Goal: Transaction & Acquisition: Purchase product/service

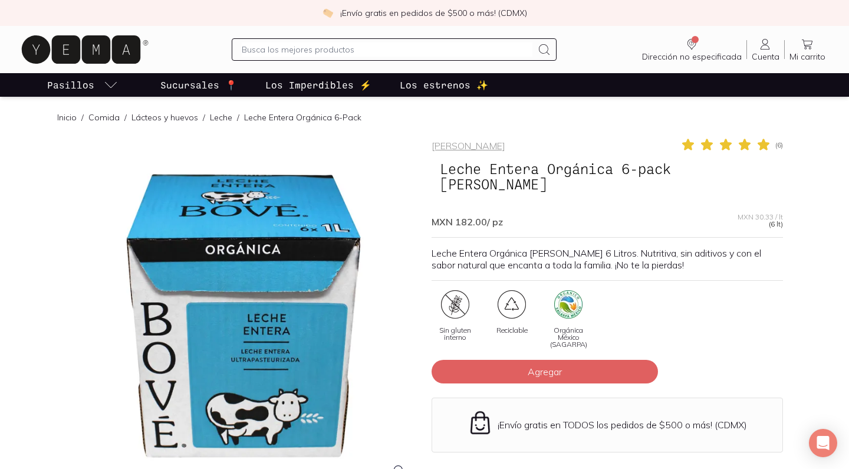
click at [357, 54] on input "text" at bounding box center [387, 49] width 290 height 14
type input "[PERSON_NAME]"
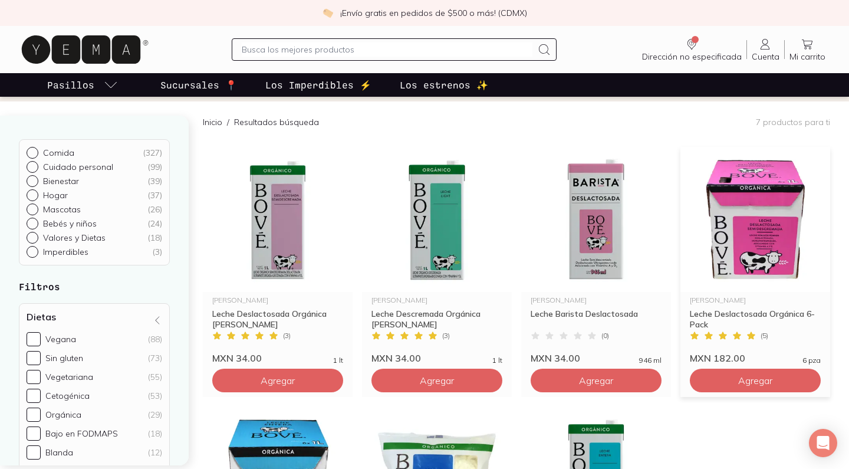
scroll to position [85, 0]
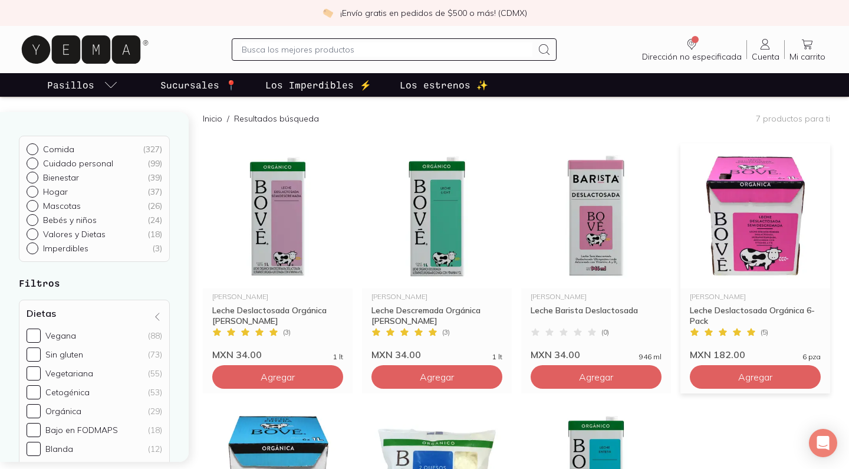
click at [743, 209] on img at bounding box center [755, 215] width 150 height 145
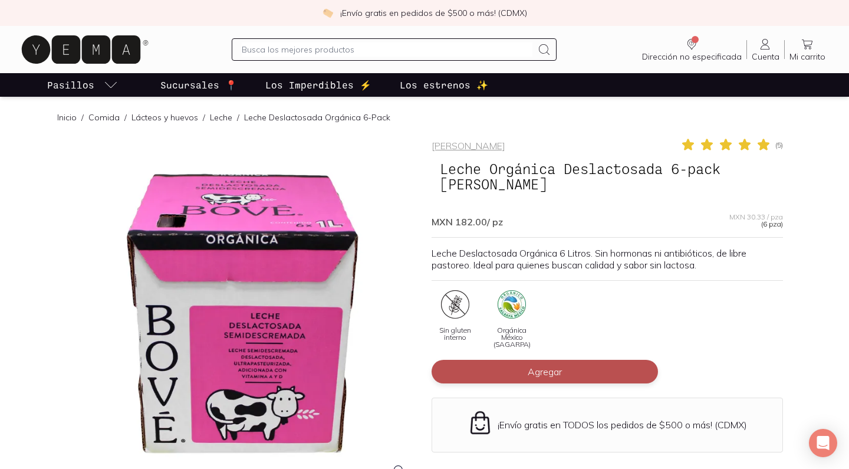
click at [541, 365] on span "Agregar" at bounding box center [545, 371] width 34 height 12
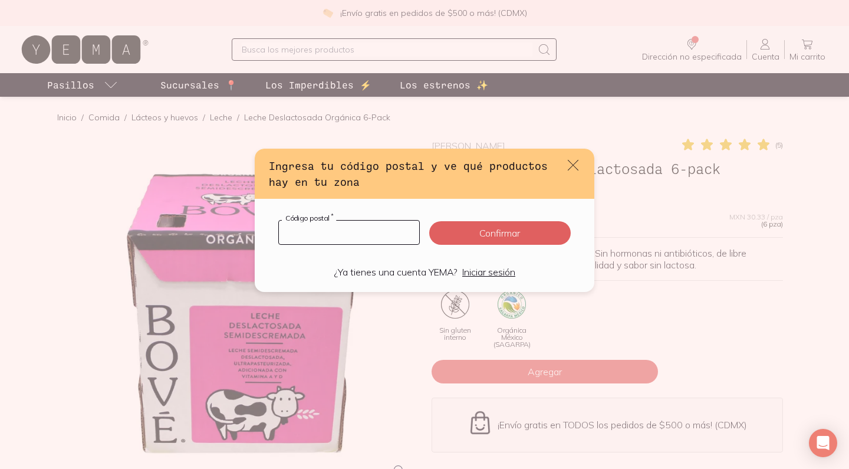
click at [386, 234] on input "default" at bounding box center [349, 232] width 140 height 24
type input "04030"
click at [499, 232] on button "Confirmar" at bounding box center [499, 233] width 141 height 24
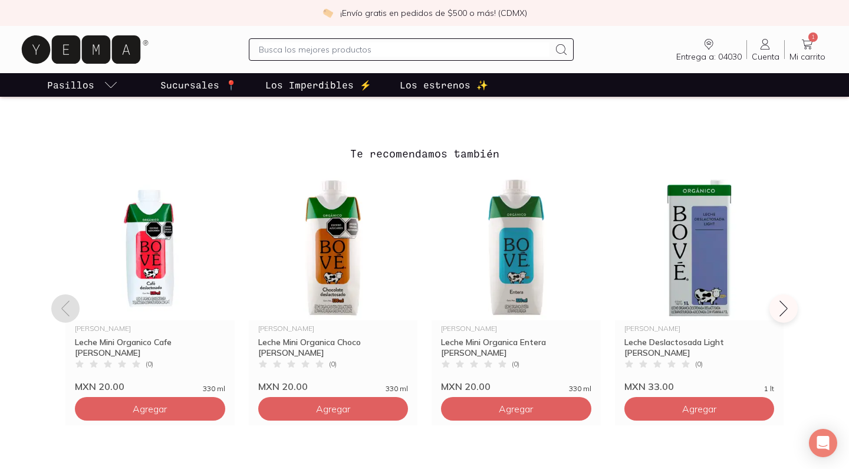
scroll to position [981, 0]
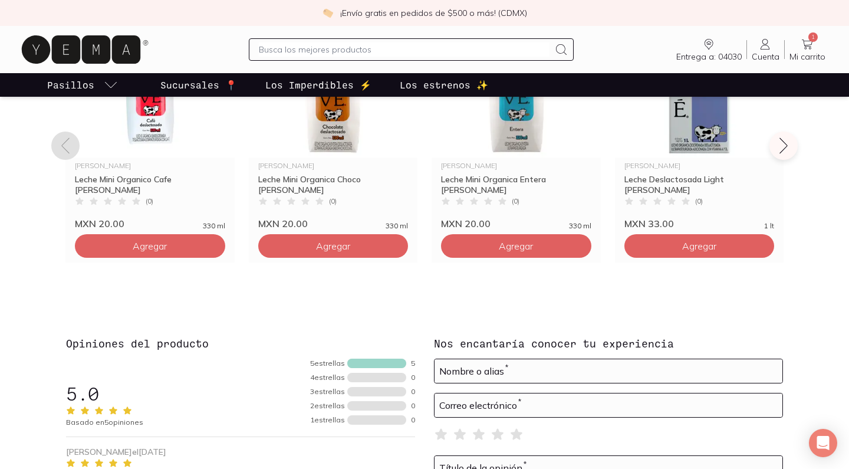
click at [359, 54] on input "text" at bounding box center [404, 49] width 290 height 14
type input "oatly"
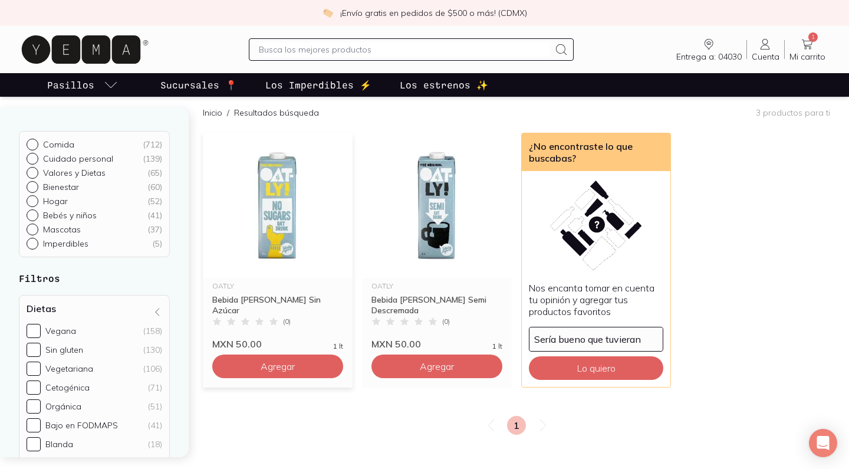
scroll to position [91, 0]
click at [448, 215] on img at bounding box center [437, 205] width 150 height 145
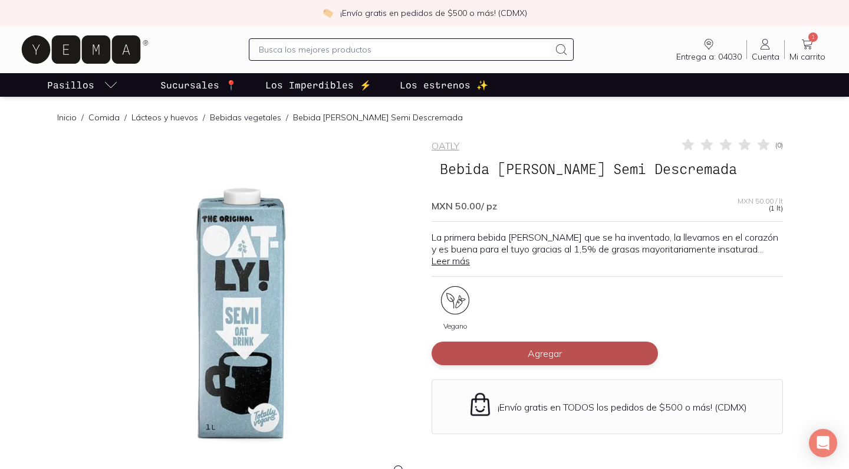
click at [537, 345] on button "Agregar" at bounding box center [544, 353] width 226 height 24
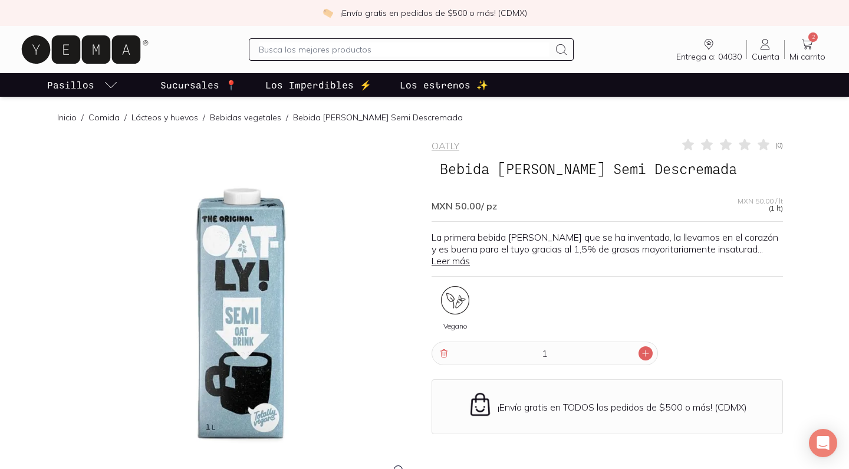
click at [646, 352] on icon at bounding box center [645, 352] width 9 height 9
click at [442, 355] on icon at bounding box center [443, 352] width 9 height 9
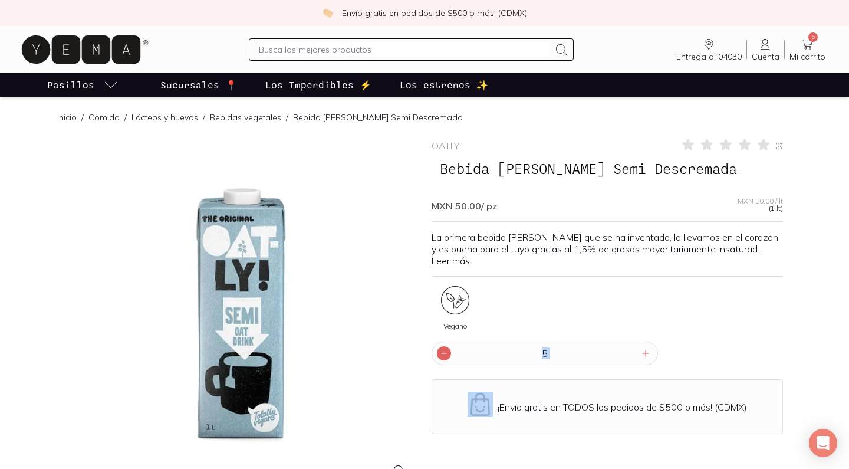
type input "4"
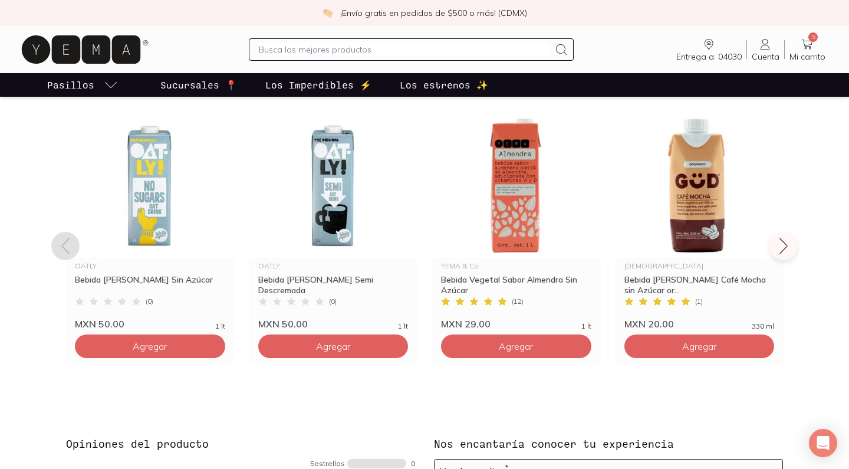
scroll to position [882, 0]
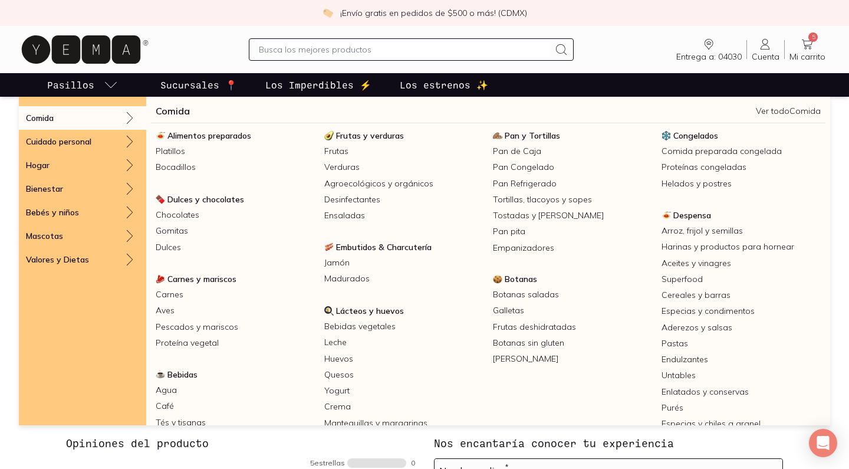
click at [108, 90] on icon "pasillo-todos-link" at bounding box center [111, 85] width 14 height 14
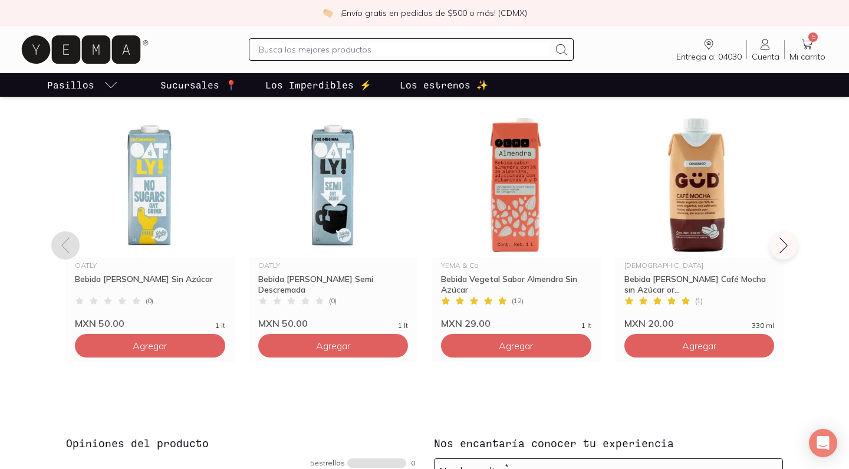
click at [108, 89] on icon "pasillo-todos-link" at bounding box center [111, 85] width 14 height 14
